Goal: Task Accomplishment & Management: Manage account settings

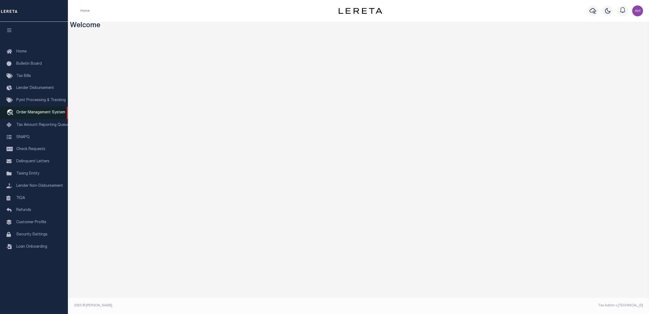
click at [43, 112] on span "Order Management System" at bounding box center [40, 113] width 49 height 4
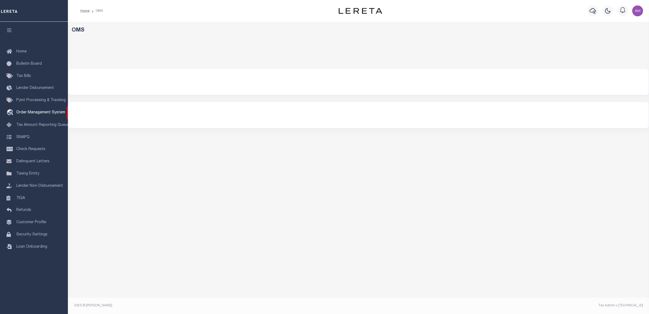
select select "9"
select select "NJ"
select select "200"
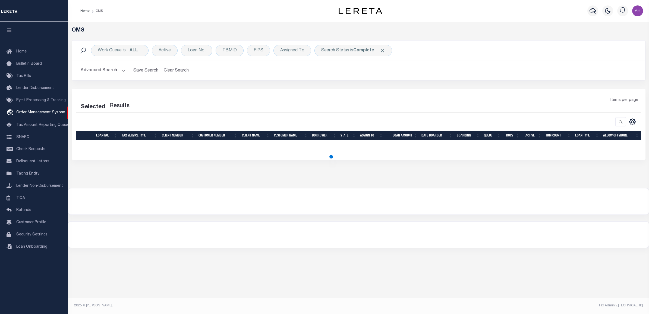
click at [107, 71] on button "Advanced Search" at bounding box center [103, 70] width 45 height 11
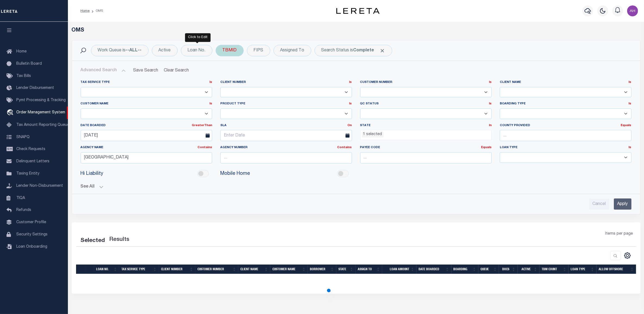
select select "200"
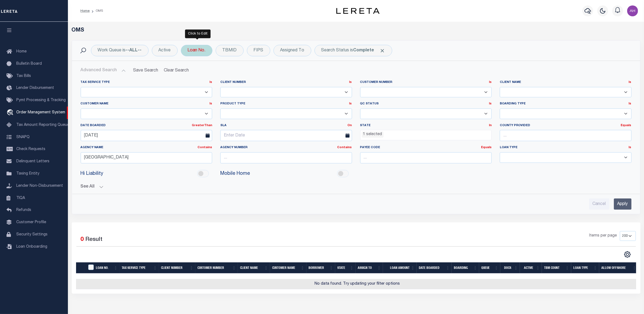
click at [211, 51] on div "Loan No." at bounding box center [197, 50] width 32 height 11
type input "10054565"
click at [261, 89] on input "Apply" at bounding box center [260, 88] width 16 height 9
click at [111, 135] on input "[DATE]" at bounding box center [147, 135] width 132 height 11
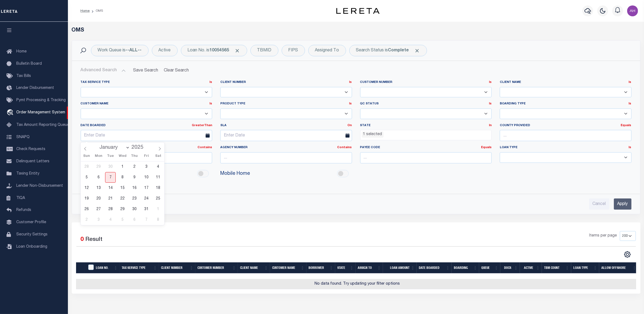
click at [417, 212] on div "Advanced Search Save Search Clear Search tblSearchTopScreen_dynamictable_____De…" at bounding box center [356, 137] width 568 height 153
click at [621, 202] on input "Apply" at bounding box center [623, 203] width 18 height 11
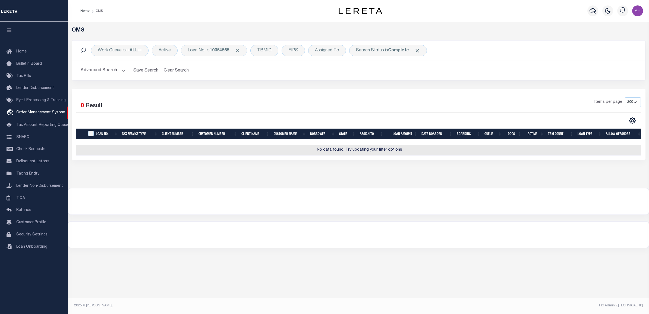
click at [107, 70] on button "Advanced Search" at bounding box center [103, 70] width 45 height 11
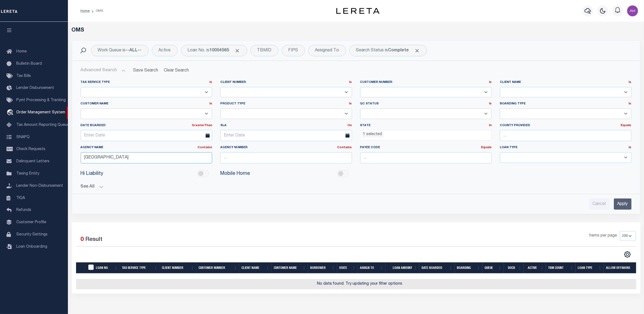
click at [130, 159] on input "[GEOGRAPHIC_DATA]" at bounding box center [147, 157] width 132 height 11
click at [626, 204] on input "Apply" at bounding box center [623, 203] width 18 height 11
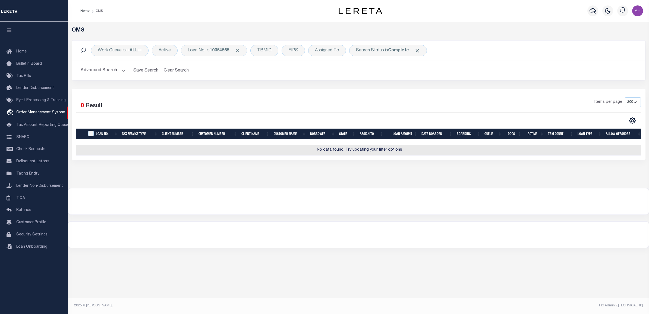
click at [106, 65] on button "Advanced Search" at bounding box center [103, 70] width 45 height 11
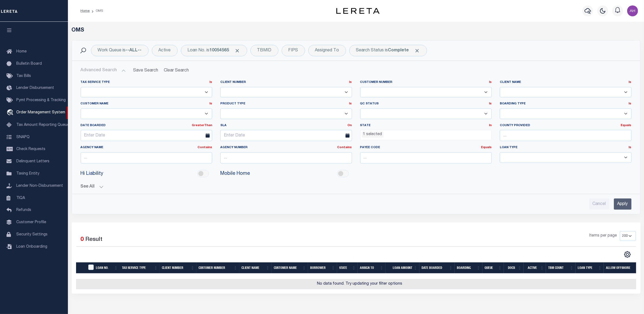
click at [393, 134] on ul "1 selected" at bounding box center [425, 133] width 131 height 7
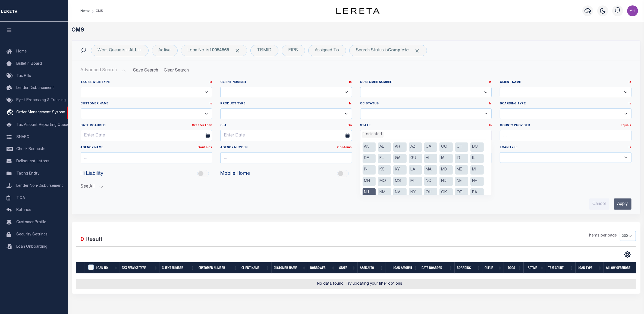
click at [369, 191] on li "NJ" at bounding box center [369, 192] width 13 height 9
select select
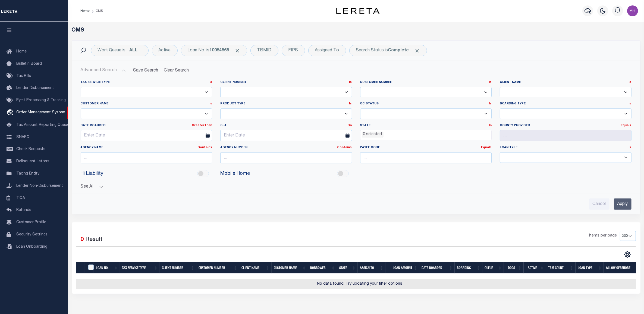
click at [583, 185] on button "See All" at bounding box center [356, 186] width 551 height 5
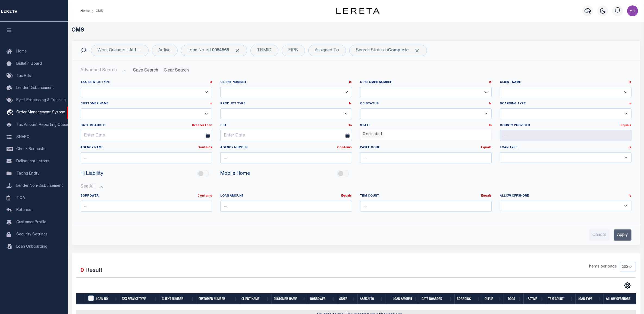
click at [629, 234] on input "Apply" at bounding box center [623, 234] width 18 height 11
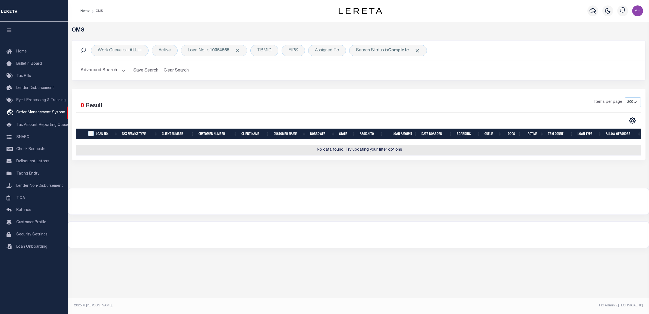
click at [92, 69] on button "Advanced Search" at bounding box center [103, 70] width 45 height 11
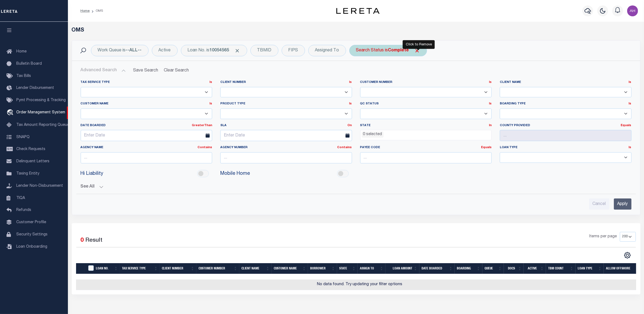
click at [420, 51] on span "Click to Remove" at bounding box center [417, 51] width 6 height 6
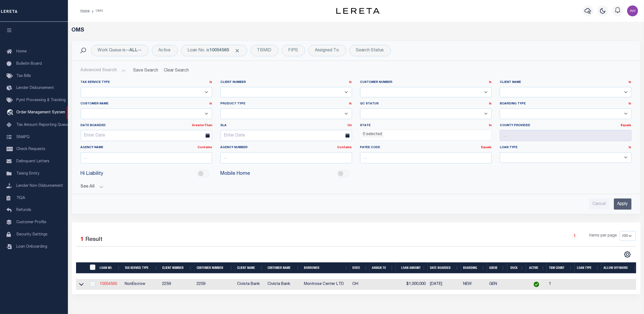
click at [107, 286] on link "10054565" at bounding box center [108, 284] width 17 height 4
type input "10054565"
type input "Montrose Center LTD"
select select
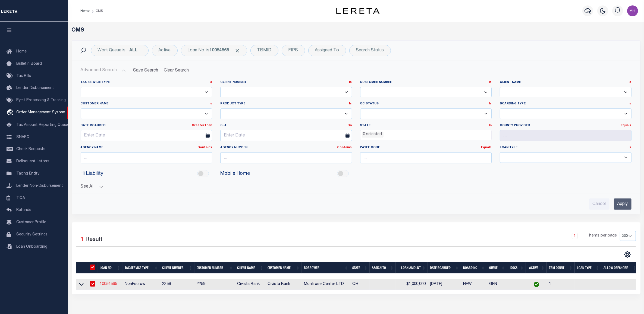
type input "[STREET_ADDRESS]"
type input "Akron OH 443330000"
select select "NonEscrow"
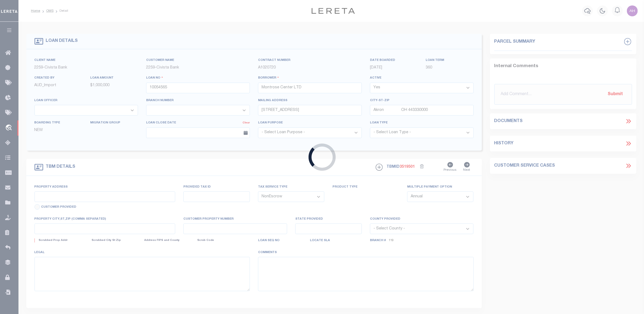
type input "[STREET_ADDRESS][PERSON_NAME]"
select select
type input "Akron OH 443334508"
type input "C"
type input "OH"
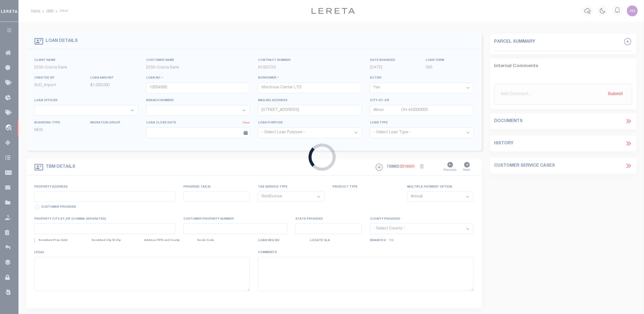
select select
select select "20655"
select select "7620"
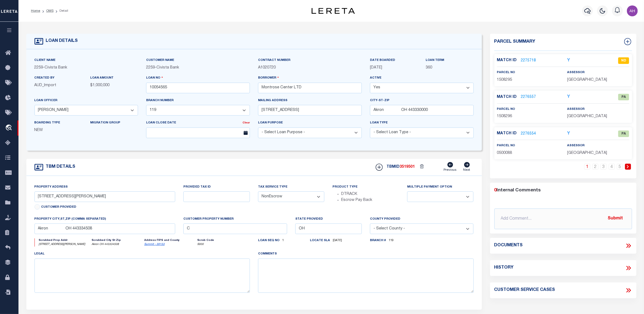
click at [526, 96] on link "2276557" at bounding box center [528, 97] width 15 height 6
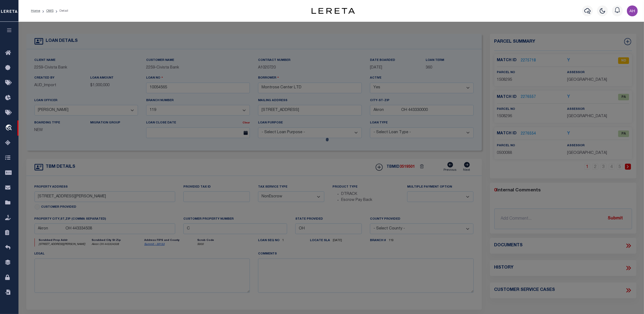
checkbox input "false"
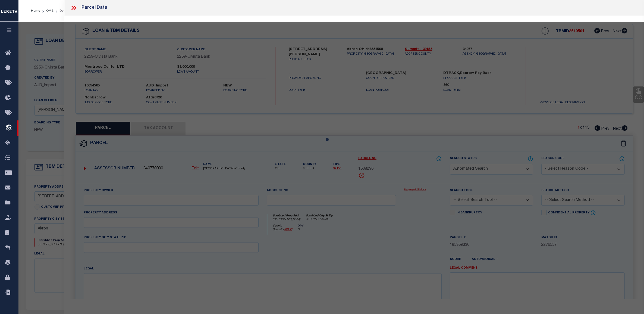
select select "PA"
type input "MONTROSE CENTER III LTD"
select select "PRO"
select select "ADD"
type input "[GEOGRAPHIC_DATA]"
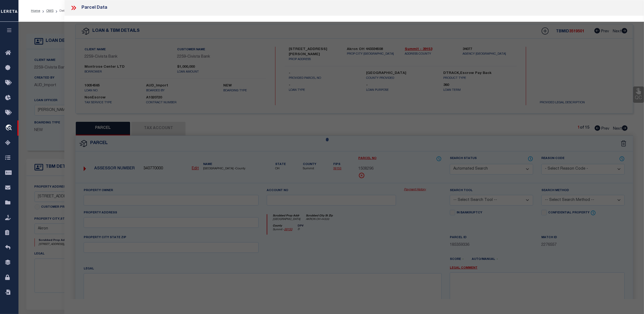
type input "AKRON OH 44333"
type textarea "[GEOGRAPHIC_DATA] RE-PLAT #2 BLOCK B"
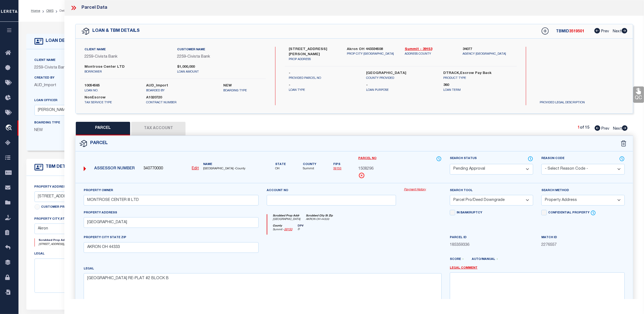
click at [73, 7] on icon at bounding box center [72, 8] width 2 height 4
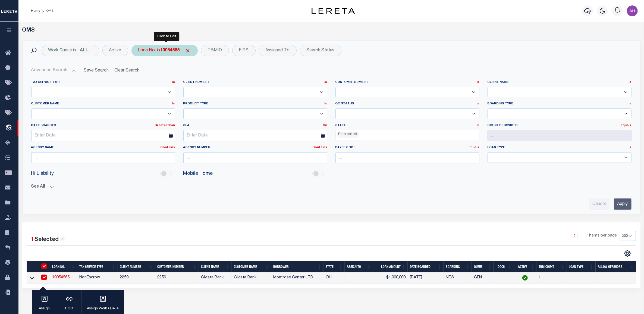
click at [165, 52] on b "10054565" at bounding box center [170, 50] width 20 height 4
type input "39915535-00001"
click at [212, 90] on input "Apply" at bounding box center [210, 88] width 16 height 9
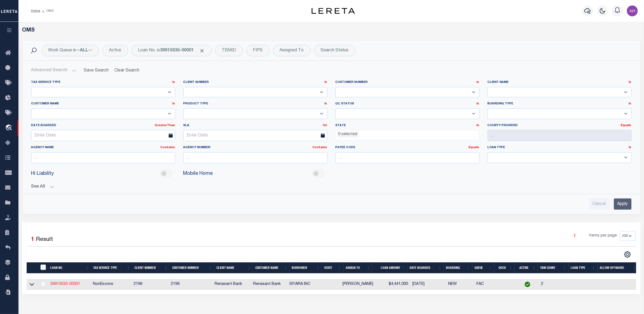
click at [74, 283] on link "39915535-00001" at bounding box center [65, 284] width 30 height 4
type input "39915535-00001"
type input "SIYARA INC"
select select
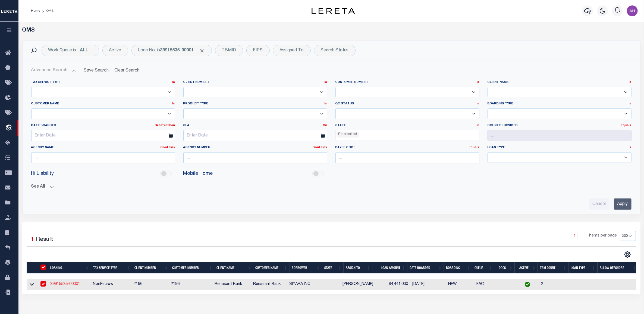
select select "400"
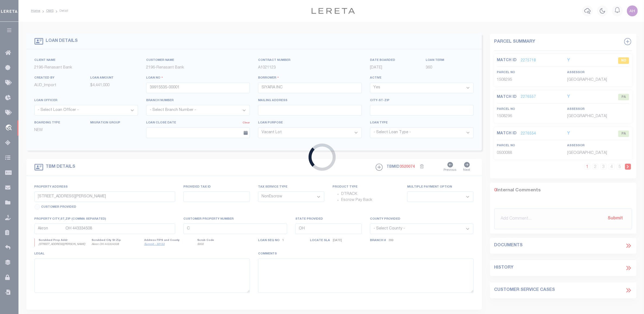
type input "[STREET_ADDRESS][PERSON_NAME]"
select select
type input "OLIVE BRANCH 38654"
select select "164191"
select select "5150"
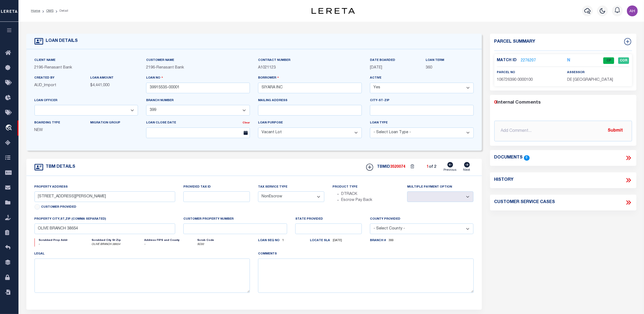
click at [469, 167] on icon at bounding box center [467, 164] width 6 height 5
type input "1806 [PERSON_NAME] POINT"
select select
type input "OLIVE BRANCH MS 38654"
click at [452, 167] on icon at bounding box center [450, 164] width 6 height 5
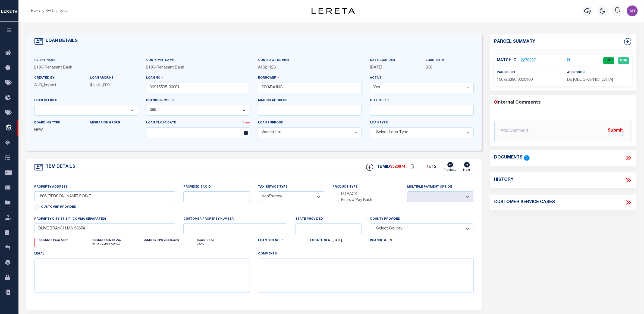
type input "[STREET_ADDRESS][PERSON_NAME]"
select select
type input "OLIVE BRANCH 38654"
click at [534, 59] on link "2276207" at bounding box center [528, 61] width 15 height 6
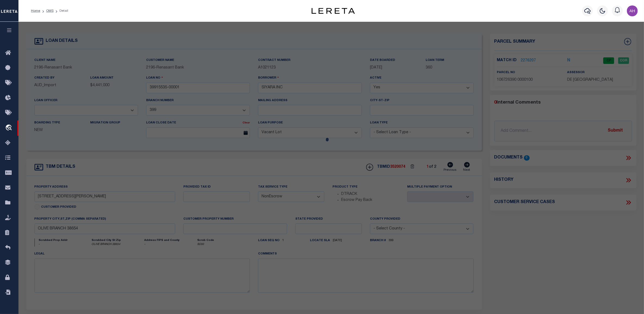
select select "AS"
select select
checkbox input "false"
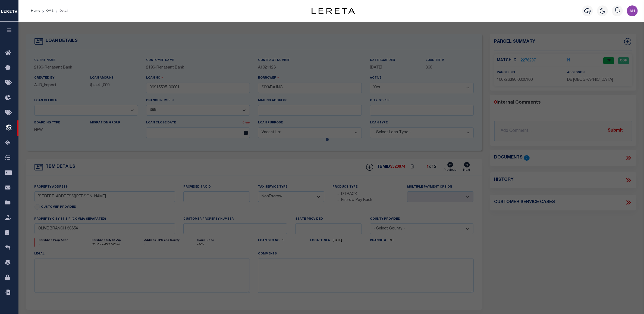
select select "CP"
type input "NEW [PERSON_NAME] EXPRESS LLC"
select select "AGW"
select select "ADD"
type input "[STREET_ADDRESS][PERSON_NAME]"
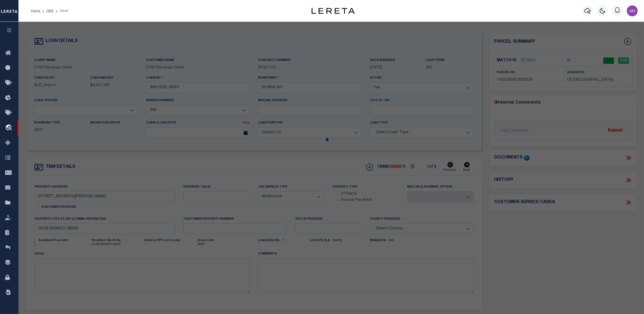
type input "OLIVE BRANCH 38654"
type textarea "[PERSON_NAME] COMMERCIAL 1"
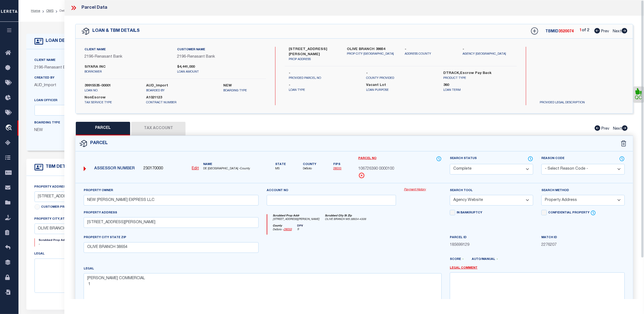
click at [531, 154] on form "Parcel 230170000 Edit MS" at bounding box center [354, 237] width 557 height 202
click at [531, 157] on icon at bounding box center [530, 159] width 5 height 6
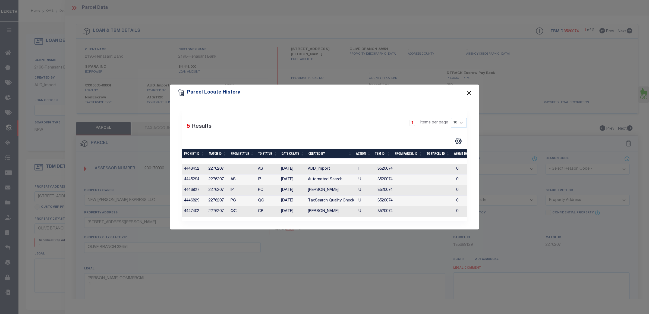
click at [467, 89] on button "Close" at bounding box center [469, 92] width 7 height 7
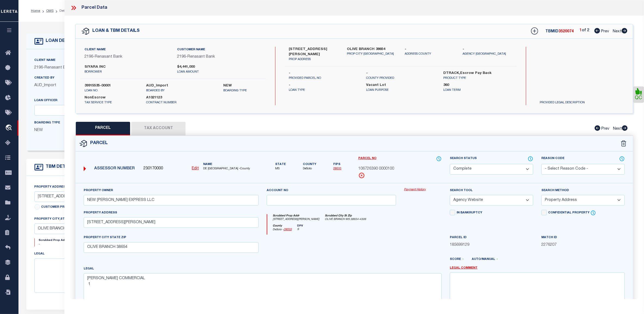
click at [74, 7] on icon at bounding box center [73, 7] width 7 height 7
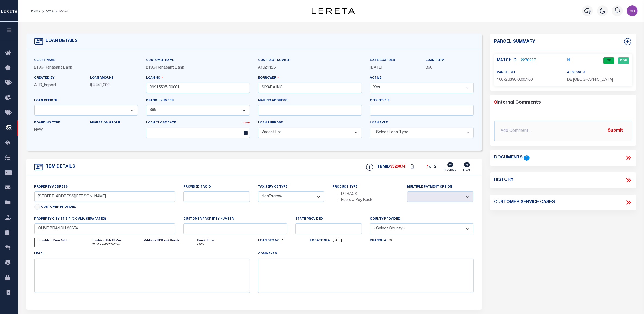
click at [626, 181] on icon at bounding box center [628, 180] width 7 height 7
select select "100"
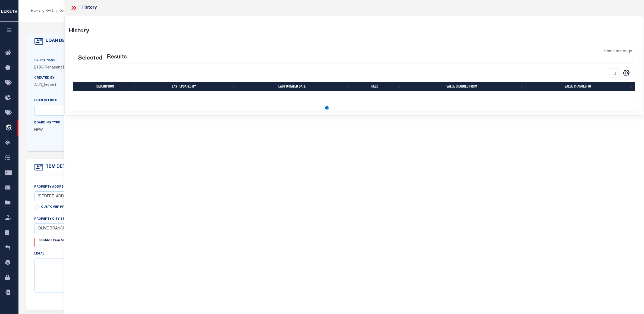
select select "100"
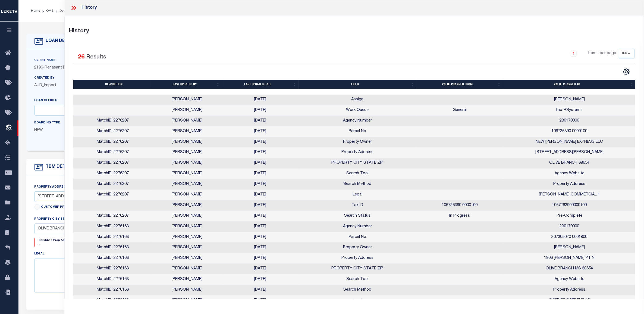
click at [76, 9] on icon at bounding box center [73, 7] width 7 height 7
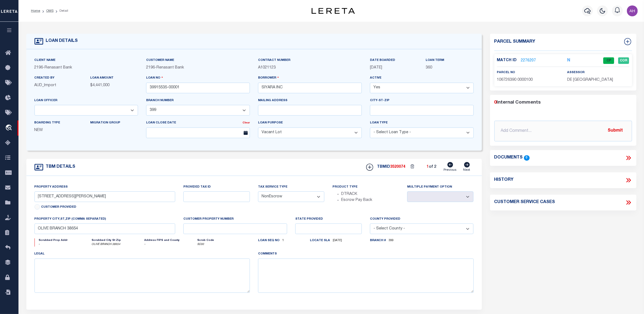
click at [527, 58] on link "2276207" at bounding box center [528, 61] width 15 height 6
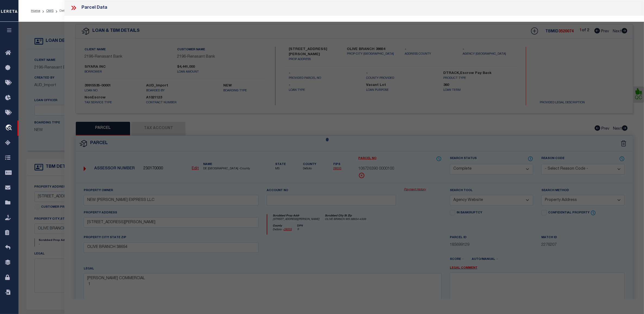
select select "AS"
select select
checkbox input "false"
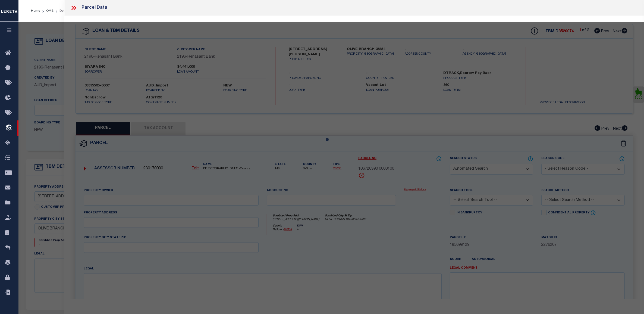
select select "CP"
type input "NEW [PERSON_NAME] EXPRESS LLC"
select select "AGW"
select select "ADD"
type input "[STREET_ADDRESS][PERSON_NAME]"
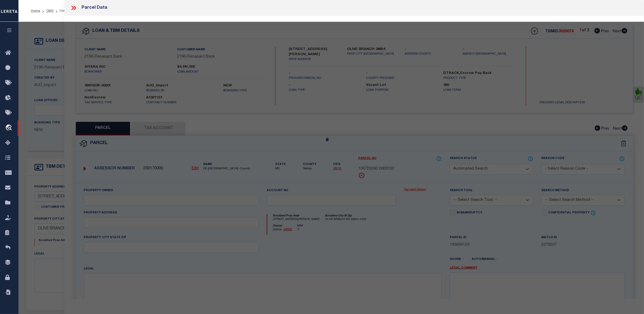
type input "OLIVE BRANCH 38654"
type textarea "[PERSON_NAME] COMMERCIAL 1"
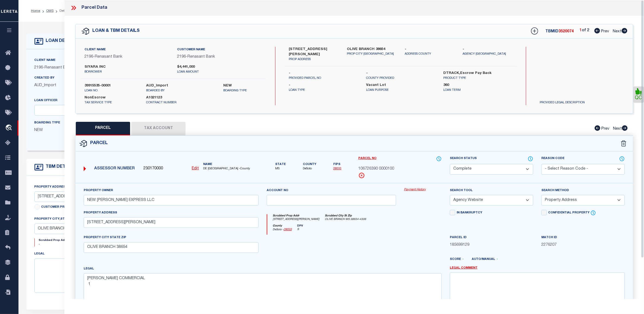
click at [623, 31] on icon at bounding box center [625, 30] width 6 height 5
select select "AS"
select select
checkbox input "false"
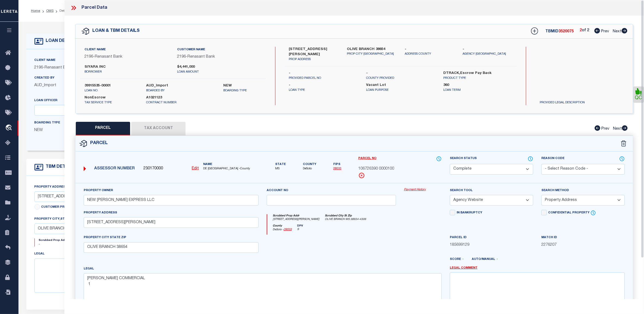
checkbox input "false"
select select "CP"
type input "[PERSON_NAME]"
select select "AGW"
select select "ADD"
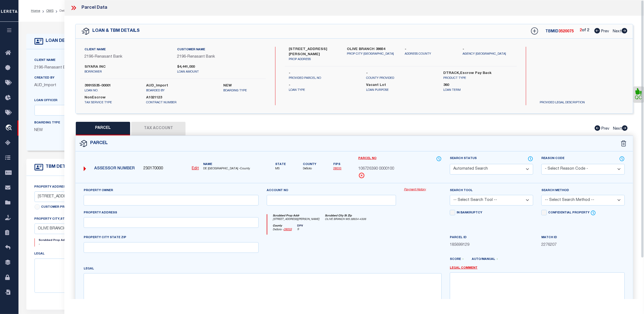
type input "1806 [PERSON_NAME] PT N"
type input "OLIVE BRANCH MS 38654"
type textarea "CARDIFF GARDENS 18"
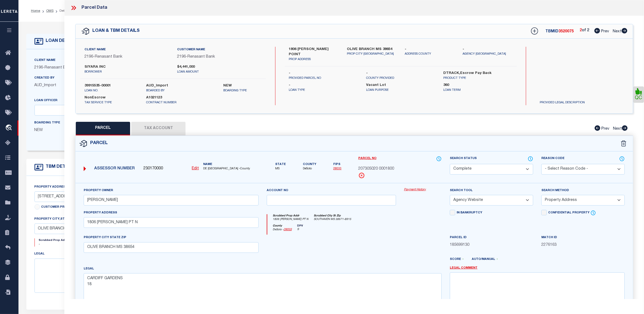
click at [601, 32] on span "Prev" at bounding box center [605, 32] width 8 height 4
select select "AS"
select select
checkbox input "false"
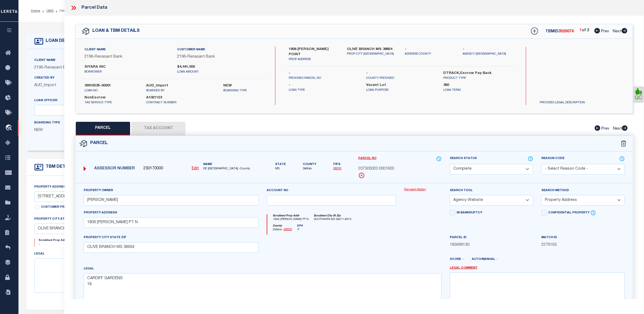
checkbox input "false"
select select "CP"
type input "NEW [PERSON_NAME] EXPRESS LLC"
select select "AGW"
select select "ADD"
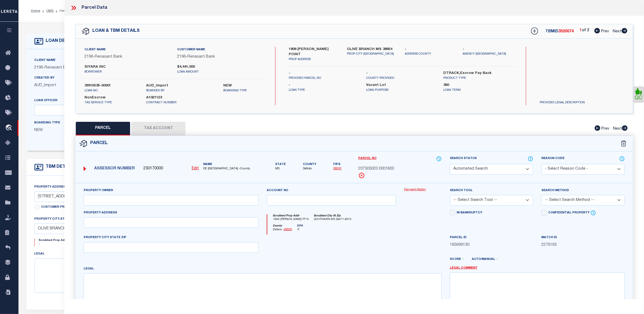
type input "[STREET_ADDRESS][PERSON_NAME]"
type input "OLIVE BRANCH 38654"
type textarea "[PERSON_NAME] COMMERCIAL 1"
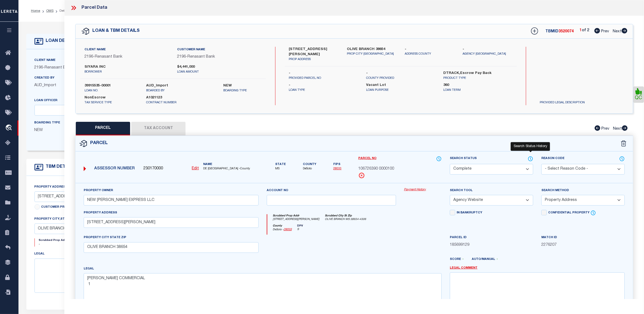
click at [530, 158] on icon at bounding box center [530, 159] width 5 height 6
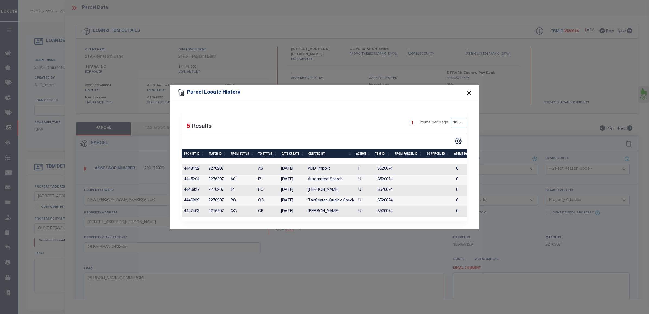
click at [470, 90] on button "Close" at bounding box center [469, 92] width 7 height 7
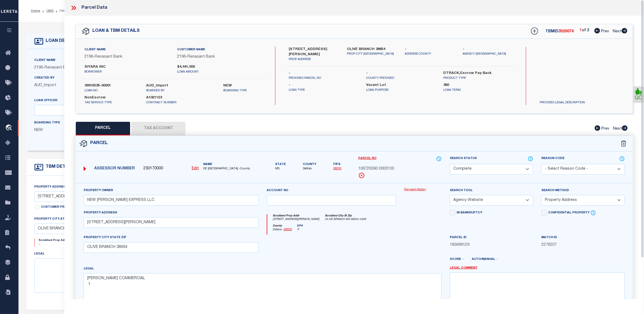
click at [79, 11] on div at bounding box center [75, 7] width 11 height 7
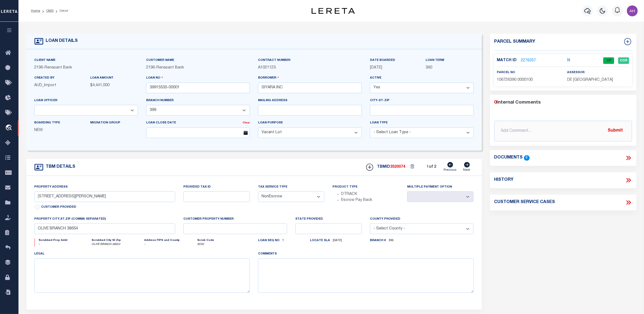
click at [628, 179] on icon at bounding box center [628, 180] width 7 height 7
select select "100"
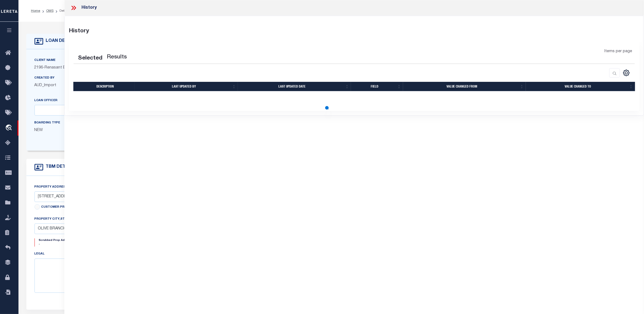
select select "100"
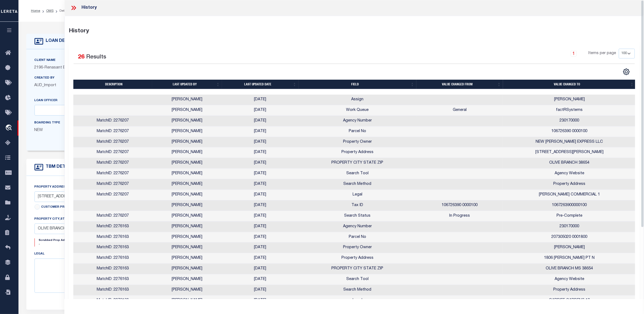
click at [74, 5] on icon at bounding box center [73, 7] width 7 height 7
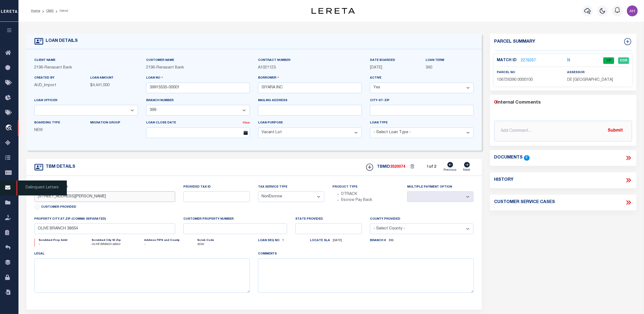
drag, startPoint x: 85, startPoint y: 197, endPoint x: 2, endPoint y: 184, distance: 84.5
click at [2, 184] on div "Home OMS Detail" at bounding box center [322, 206] width 644 height 413
click at [75, 230] on input "OLIVE BRANCH 38654" at bounding box center [104, 228] width 141 height 11
type input "OLIVE BRANCH"
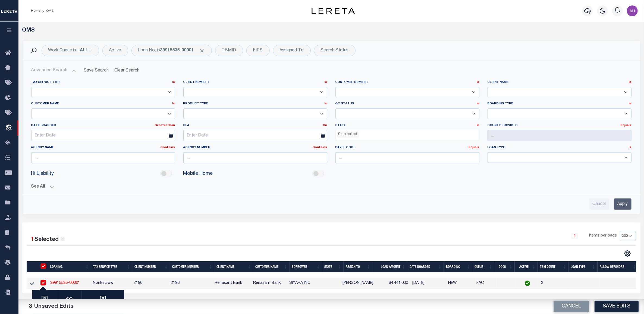
click at [67, 282] on td "39915535-00001" at bounding box center [69, 283] width 42 height 11
checkbox input "false"
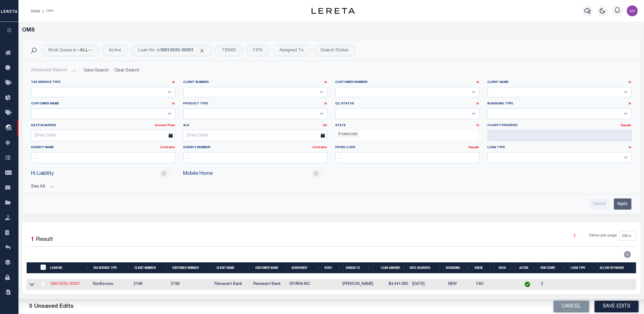
click at [67, 283] on link "39915535-00001" at bounding box center [65, 284] width 30 height 4
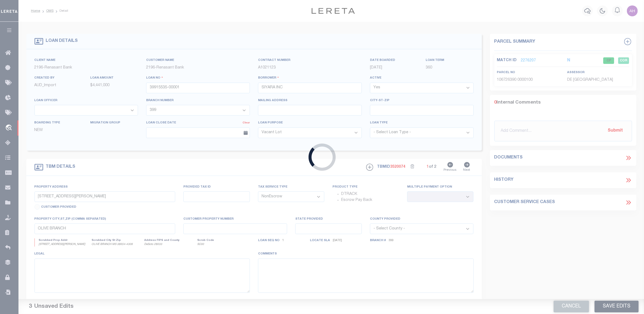
select select
type input "OLIVE BRANCH 38654"
select select "5150"
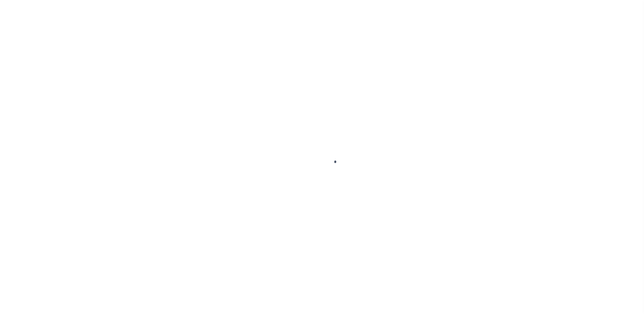
select select "400"
select select "NonEscrow"
type input "[STREET_ADDRESS][PERSON_NAME]"
select select
type input "OLIVE BRANCH 38654"
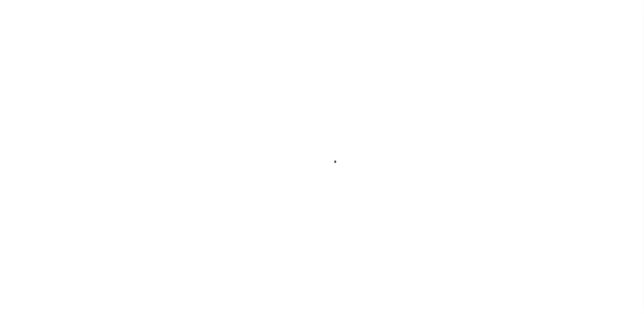
select select "164191"
select select "5150"
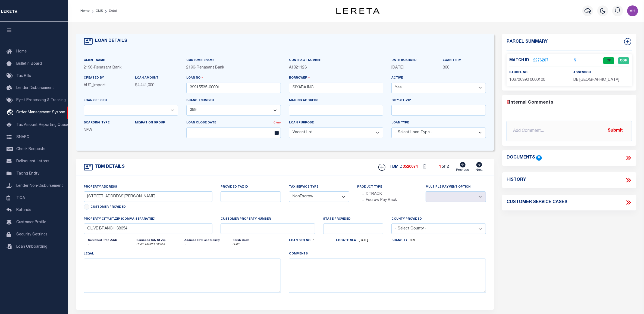
click at [507, 268] on div "Parcel Summary Match ID 2276207 N parcel no 106726390 0000100 0" at bounding box center [569, 182] width 142 height 297
click at [526, 267] on div "Parcel Summary Match ID 2276207 N parcel no 106726390 0000100 0" at bounding box center [569, 182] width 142 height 297
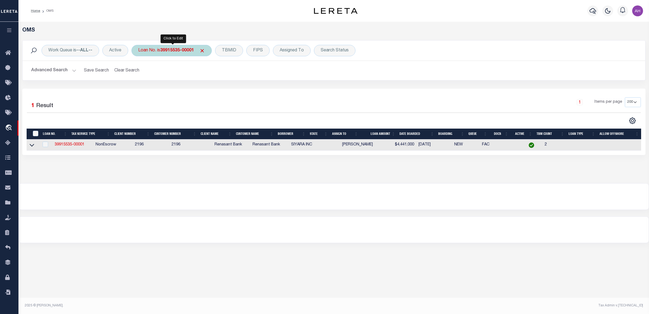
click at [167, 51] on b "39915535-00001" at bounding box center [177, 50] width 34 height 4
type input "10054565"
click at [216, 88] on input "Apply" at bounding box center [210, 88] width 16 height 9
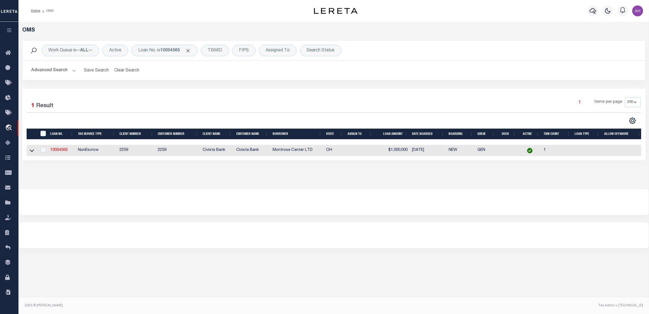
click at [61, 148] on td "10054565" at bounding box center [62, 150] width 28 height 11
checkbox input "true"
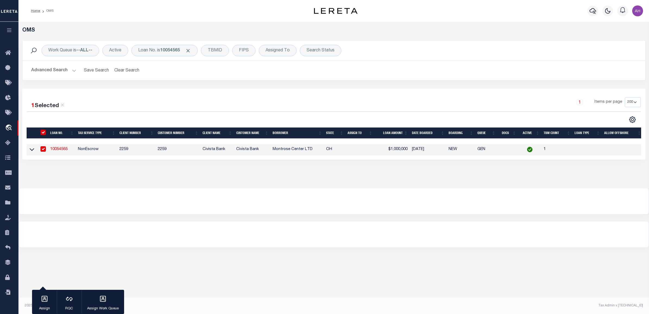
click at [61, 148] on link "10054565" at bounding box center [58, 149] width 17 height 4
type input "10054565"
type input "Montrose Center LTD"
select select
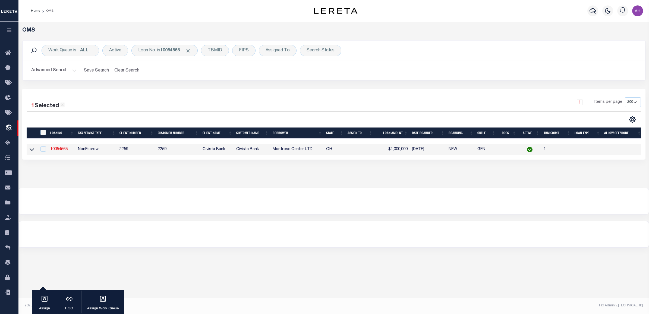
type input "[STREET_ADDRESS]"
type input "Akron OH 443330000"
select select
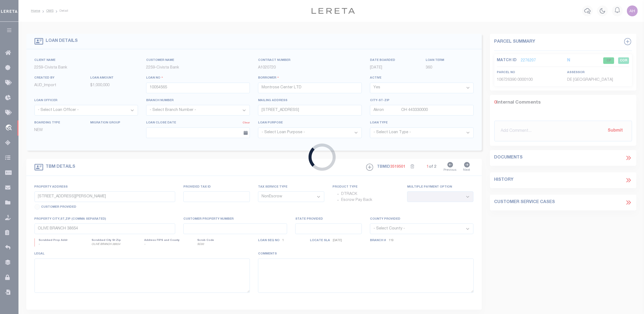
type input "[STREET_ADDRESS][PERSON_NAME]"
select select
type input "Akron OH 443334508"
type input "C"
type input "OH"
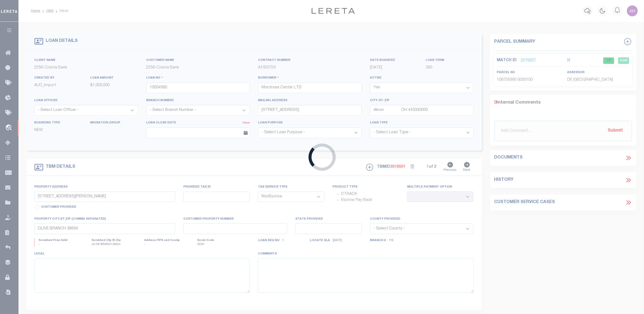
select select
select select "20655"
select select "7620"
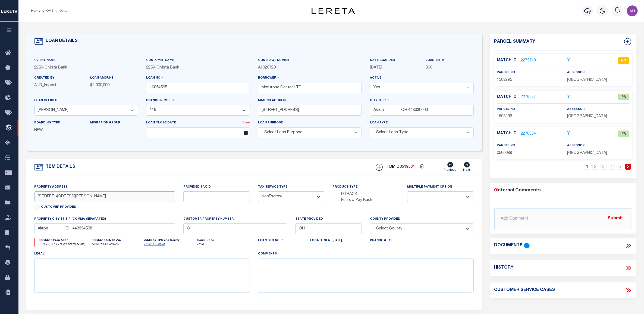
drag, startPoint x: 79, startPoint y: 197, endPoint x: 30, endPoint y: 198, distance: 48.6
click at [30, 198] on div "Property Address 3900 Medina Rd Customer Provided" at bounding box center [104, 200] width 149 height 32
click at [40, 200] on input "[STREET_ADDRESS][PERSON_NAME]" at bounding box center [104, 196] width 141 height 11
click at [41, 199] on input "[STREET_ADDRESS][PERSON_NAME]" at bounding box center [104, 196] width 141 height 11
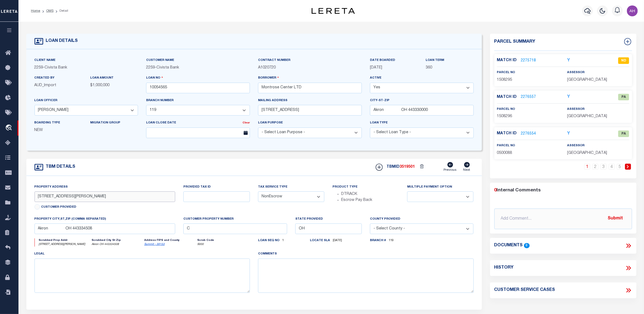
drag, startPoint x: 72, startPoint y: 199, endPoint x: 48, endPoint y: 196, distance: 23.8
click at [48, 196] on input "[STREET_ADDRESS][PERSON_NAME]" at bounding box center [104, 196] width 141 height 11
click at [44, 231] on input "Akron OH 443334508" at bounding box center [104, 228] width 141 height 11
click at [83, 231] on input "Akron OH 443334508" at bounding box center [104, 228] width 141 height 11
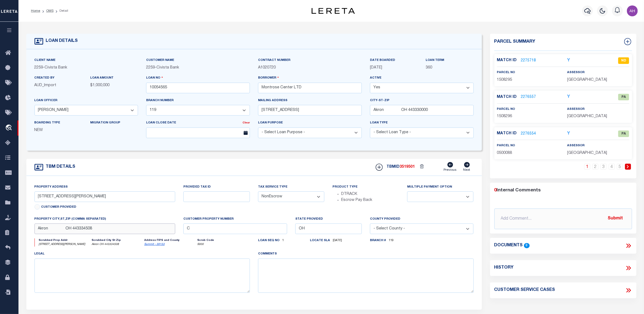
click at [83, 231] on input "Akron OH 443334508" at bounding box center [104, 228] width 141 height 11
type input "101334151"
type input "US ULTRA HOMES LLC"
select select
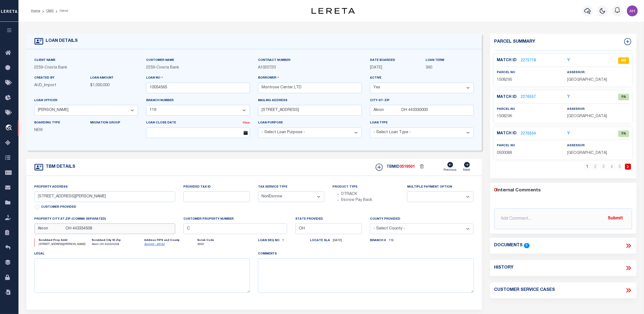
type input "PO BOX 1025"
type input "PILOT POINT TX 76258-1025"
select select
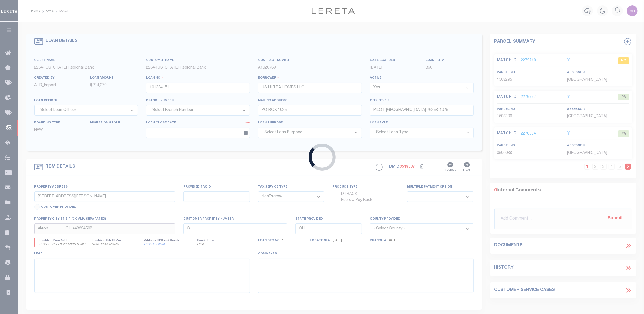
select select "33307"
select select "8158"
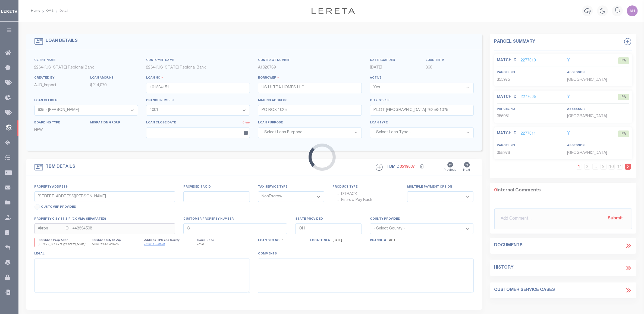
type input "112 JAY STREET"
type input "355966"
select select
type input "HILLSBORO, TX, 76645"
type input "126"
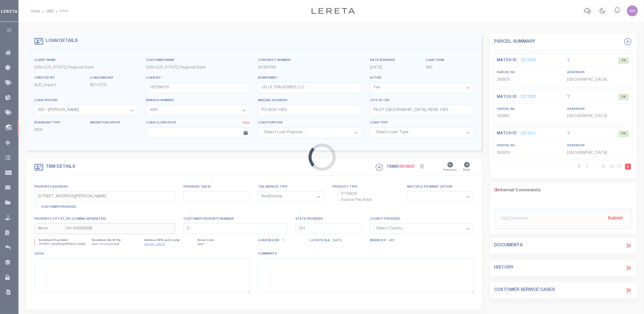
type input "[GEOGRAPHIC_DATA]"
select select
type textarea "LOT 22, BLOCK 4, PATTONS MILL"
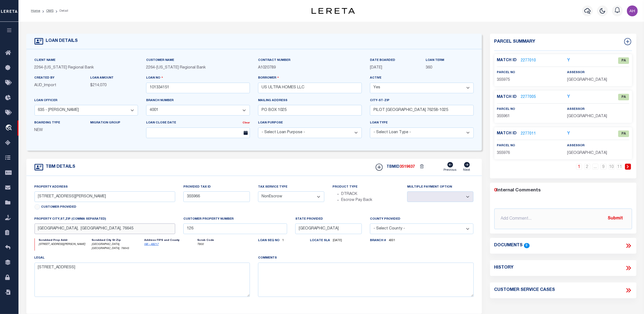
scroll to position [4, 0]
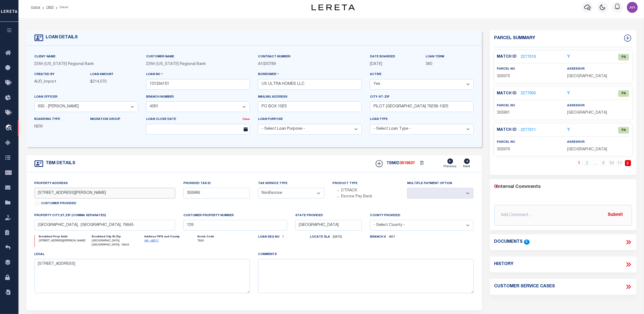
drag, startPoint x: 74, startPoint y: 193, endPoint x: 22, endPoint y: 194, distance: 51.3
click at [22, 194] on div "TBM DETAILS TBMID 3519637" at bounding box center [254, 232] width 464 height 155
click at [42, 194] on input "112 JAY STREET" at bounding box center [104, 193] width 141 height 11
drag, startPoint x: 75, startPoint y: 193, endPoint x: 46, endPoint y: 194, distance: 28.5
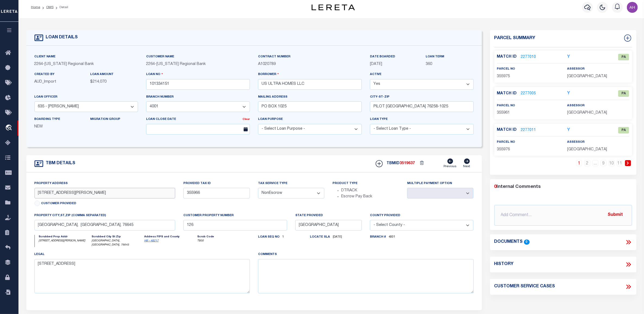
click at [46, 194] on input "112 JAY STREET" at bounding box center [104, 193] width 141 height 11
click at [52, 227] on input "HILLSBORO, TX, 76645" at bounding box center [104, 225] width 141 height 11
click at [78, 227] on input "HILLSBORO, TX, 76645" at bounding box center [104, 225] width 141 height 11
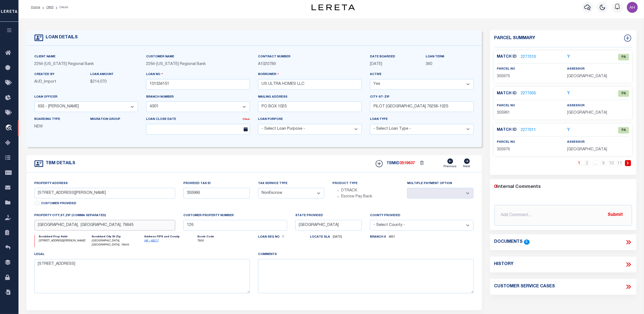
click at [78, 227] on input "HILLSBORO, TX, 76645" at bounding box center [104, 225] width 141 height 11
click at [77, 227] on input "HILLSBORO, TX, 76645" at bounding box center [104, 225] width 141 height 11
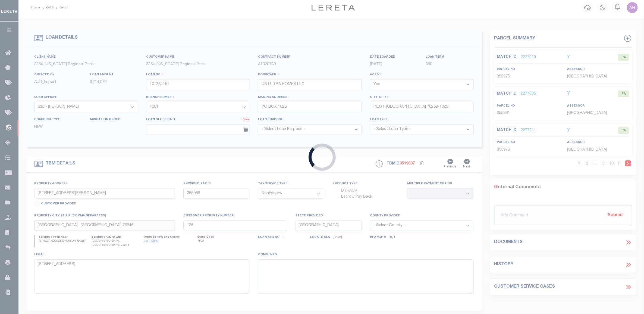
type input "10054544"
type input "The Villages at Casement LLC"
select select
type input "2794 Som Center Rd Unit 5"
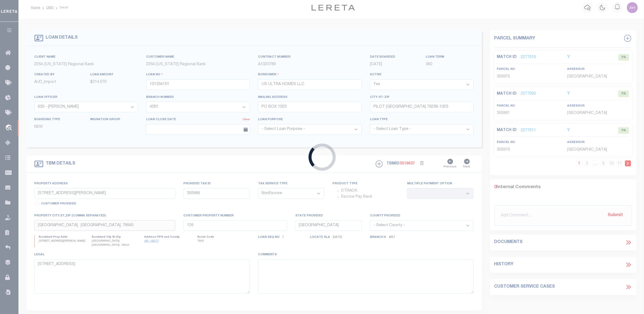
type input "Willoughby Hills OH 440940000"
type input "436 Casement Ave."
select select
type input "Painesville OH 440773817"
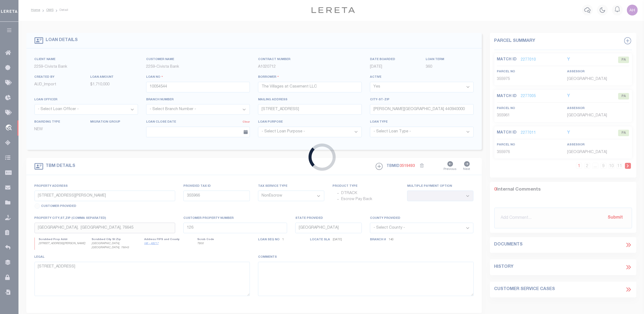
type input "C"
type input "OH"
select select
select select "20617"
select select "7622"
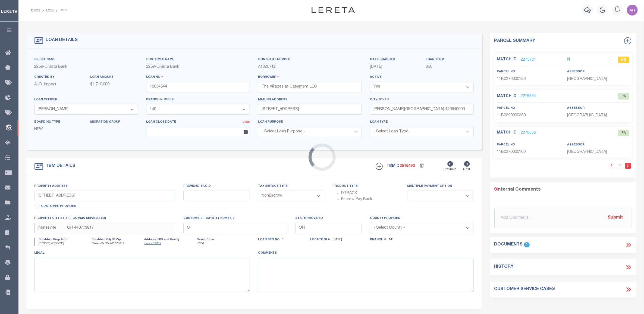
scroll to position [0, 0]
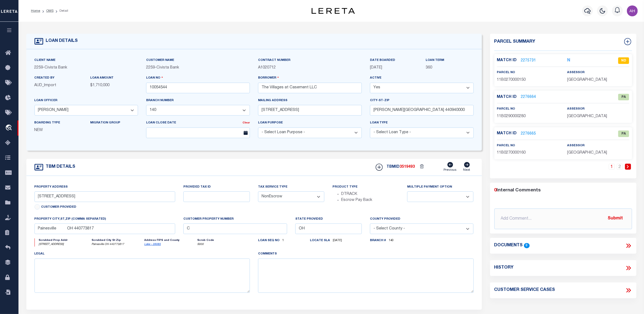
click at [525, 60] on link "2275731" at bounding box center [528, 61] width 15 height 6
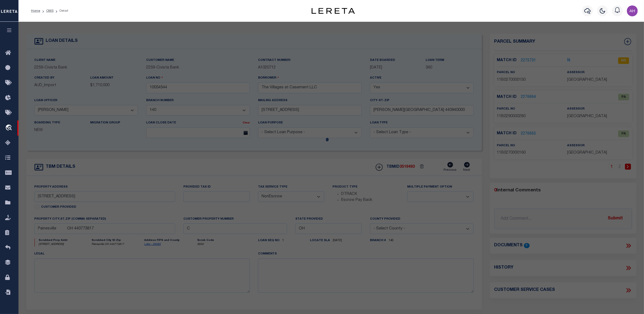
checkbox input "false"
select select "ND"
type input "R W SIDLEY PROPERTIES LLC"
select select "ATL"
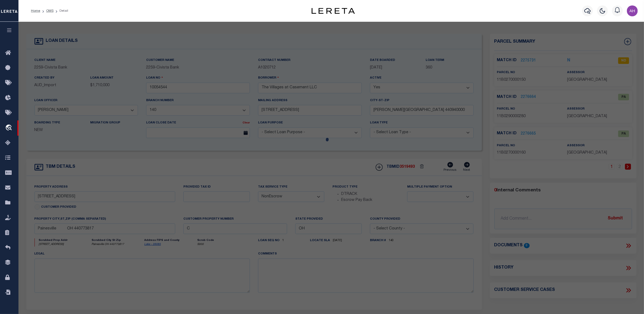
select select "ADD"
type input "436 CASEMENT AVE"
checkbox input "false"
type input "PAINESVILLE, OH 44077"
type textarea "LOT 10 TRACT 2"
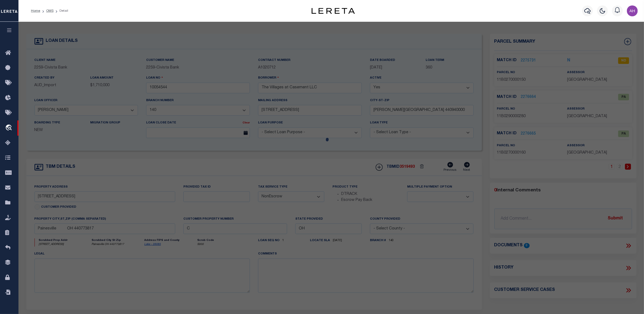
type textarea "High Loan Amount. Please Provide a Complete Legal Description."
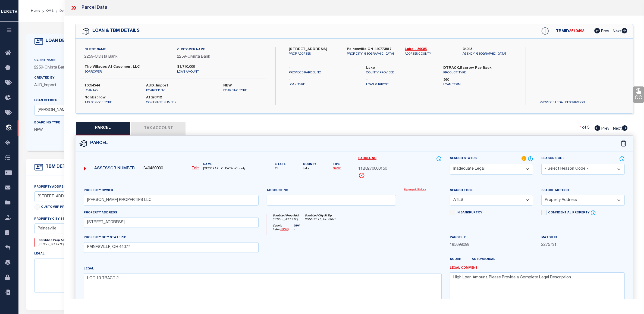
click at [75, 5] on icon at bounding box center [73, 7] width 7 height 7
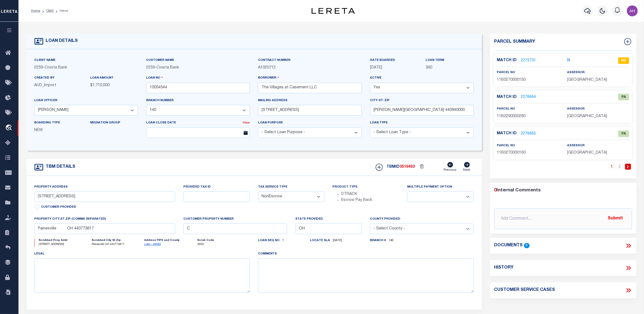
click at [526, 96] on link "2276664" at bounding box center [528, 97] width 15 height 6
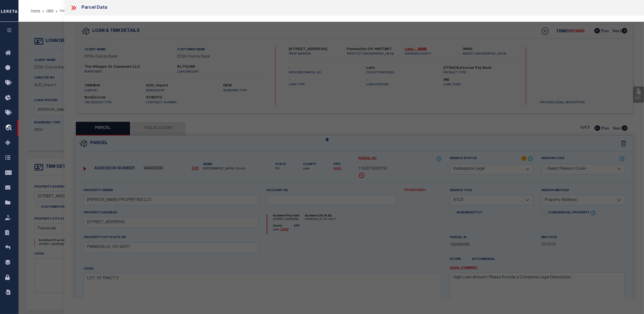
select select "AS"
select select
checkbox input "false"
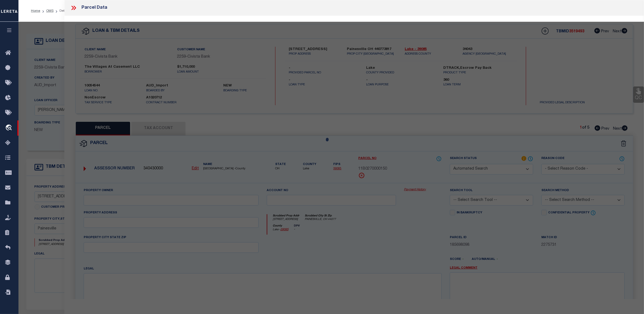
select select "PA"
type input "R W SIDLEY PROPERTIES LLC"
select select "ATL"
select select "ADD"
type input "CASEMENT AVE"
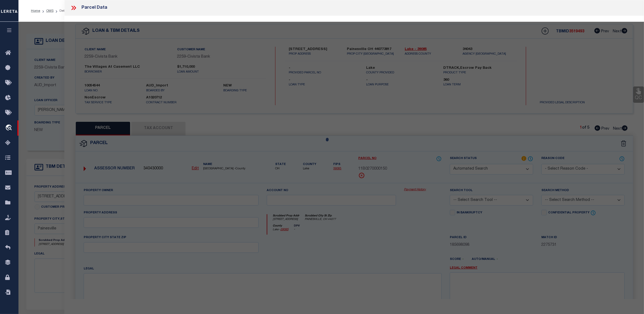
checkbox input "false"
type input "PAINESVILLE, OH 44077"
type textarea "LOT 6 TRACT 2"
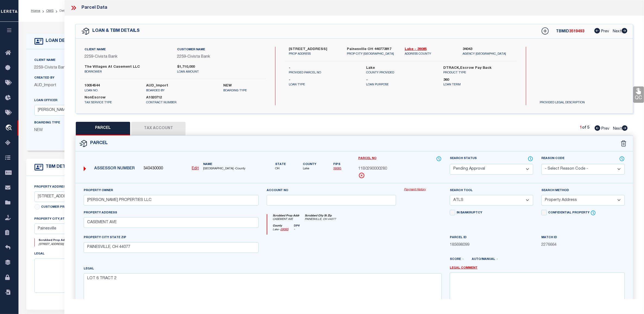
click at [73, 9] on icon at bounding box center [72, 8] width 2 height 4
